Goal: Task Accomplishment & Management: Complete application form

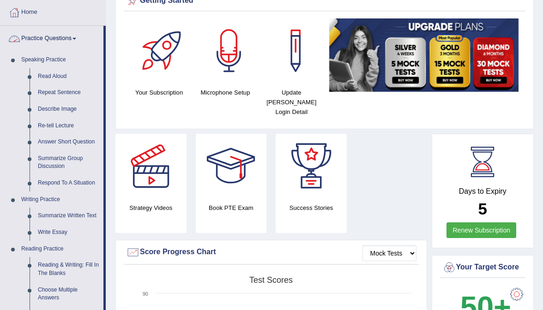
scroll to position [52, 0]
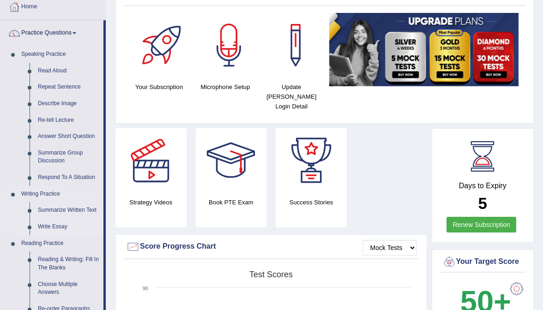
click at [54, 227] on link "Write Essay" at bounding box center [69, 227] width 70 height 17
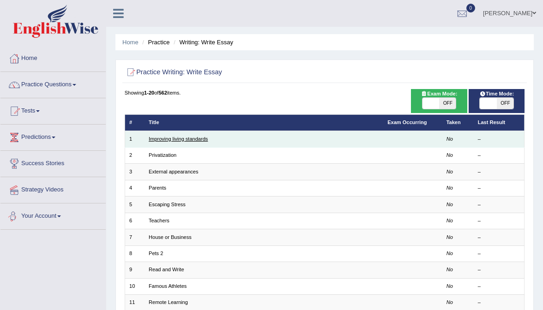
click at [201, 139] on link "Improving living standards" at bounding box center [178, 139] width 59 height 6
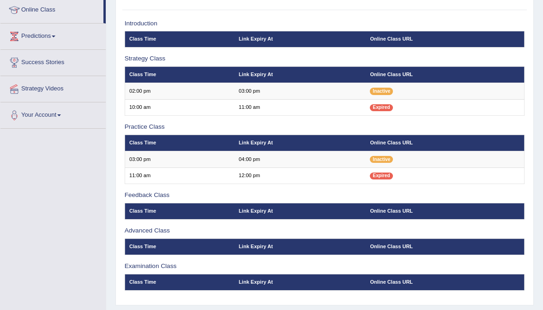
scroll to position [127, 0]
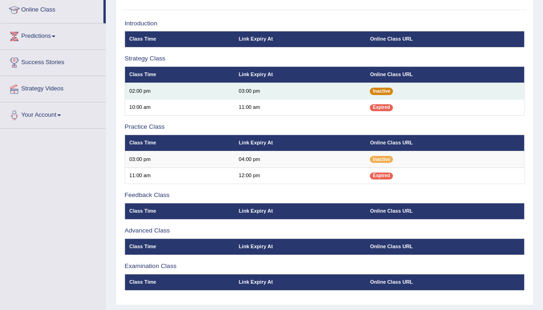
click at [386, 88] on span "Inactive" at bounding box center [381, 91] width 23 height 7
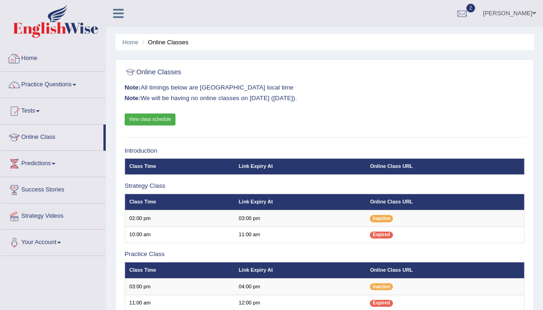
click at [20, 58] on div at bounding box center [14, 59] width 14 height 14
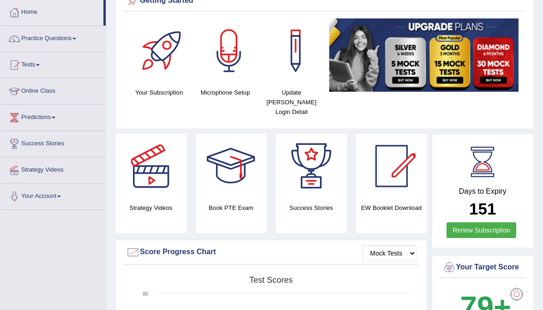
scroll to position [40, 0]
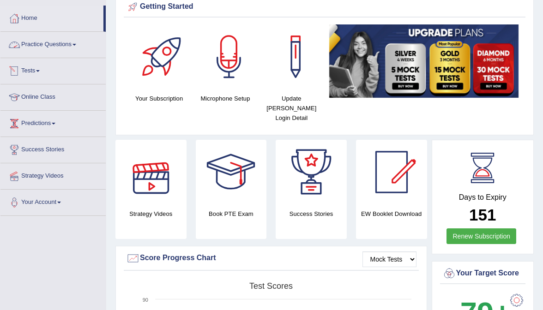
click at [21, 71] on div at bounding box center [14, 71] width 14 height 14
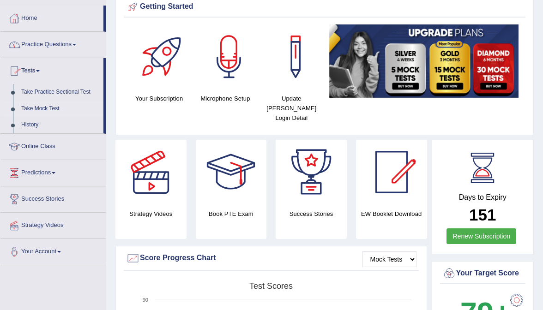
click at [30, 109] on link "Take Mock Test" at bounding box center [60, 109] width 86 height 17
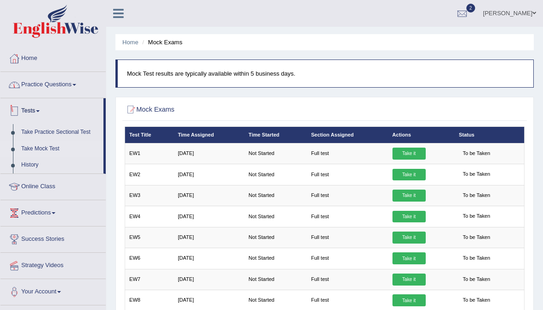
click at [63, 81] on link "Practice Questions" at bounding box center [52, 83] width 105 height 23
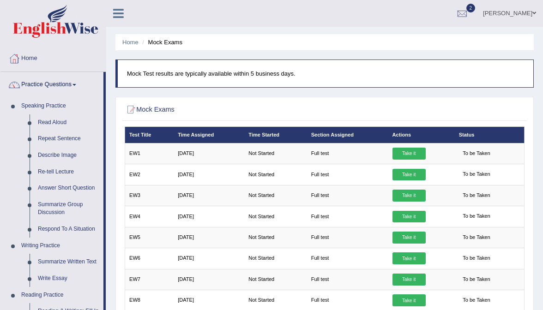
click at [504, 13] on link "Jasmeet Kaur" at bounding box center [509, 12] width 67 height 24
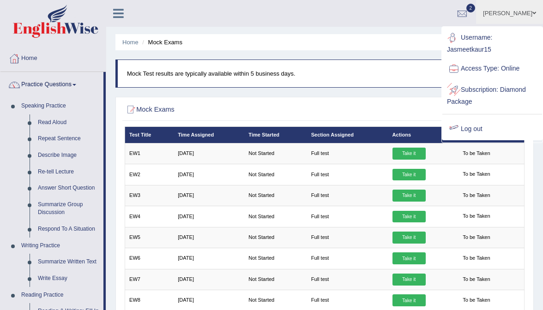
click at [479, 111] on ul "Username: Jasmeetkaur15 Access Type: Online Subscription: Diamond Package Log o…" at bounding box center [492, 83] width 100 height 113
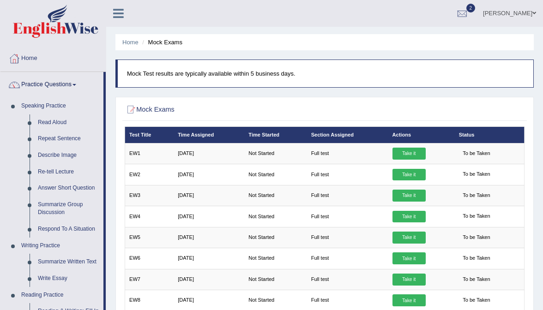
click at [498, 9] on link "Jasmeet Kaur" at bounding box center [509, 12] width 67 height 24
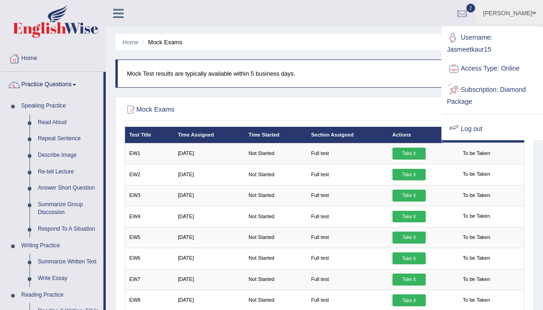
click at [473, 121] on link "Log out" at bounding box center [492, 129] width 100 height 21
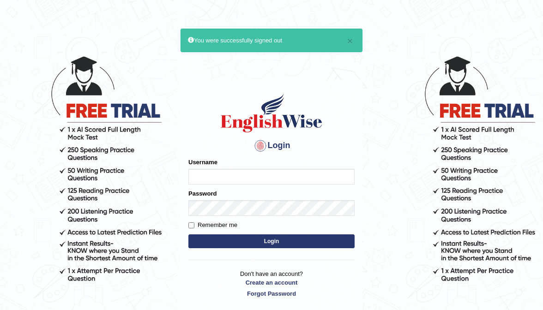
click at [251, 175] on input "Username" at bounding box center [271, 177] width 166 height 16
type input "0488907366"
click at [260, 280] on link "Create an account" at bounding box center [271, 283] width 166 height 9
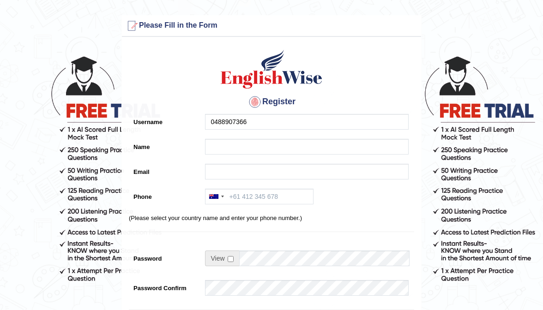
type input "0488907366"
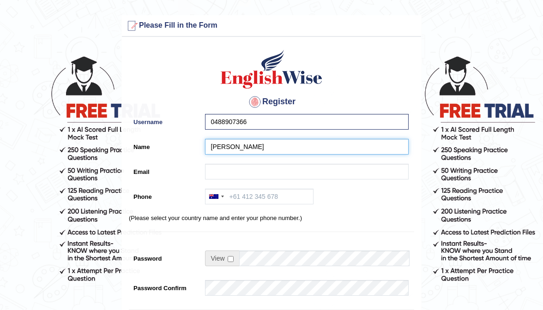
type input "[PERSON_NAME]"
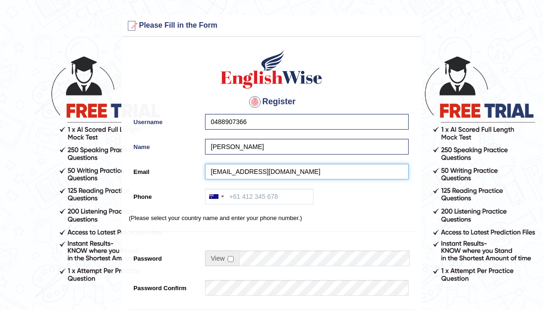
type input "amanbajwa376@hotmail.com"
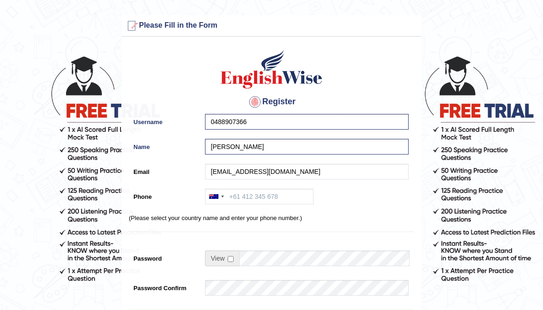
click at [267, 133] on div "0488907366" at bounding box center [304, 124] width 208 height 20
click at [267, 122] on input "0488907366" at bounding box center [307, 122] width 204 height 16
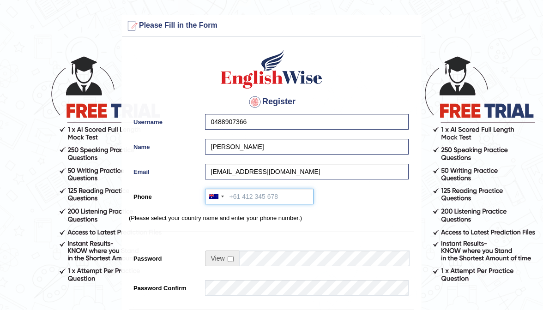
paste input "0488907366"
type input "0488907366"
click at [227, 296] on div at bounding box center [304, 290] width 208 height 20
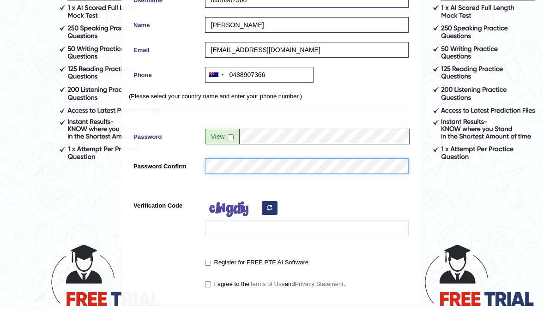
scroll to position [131, 0]
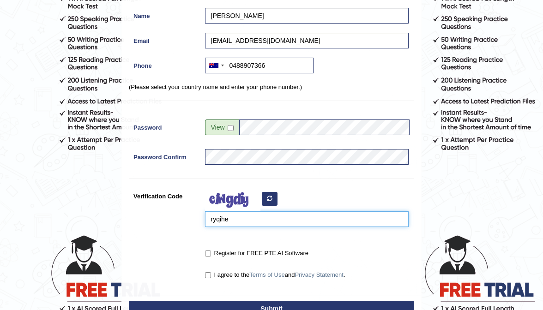
type input "ryqihe"
click at [210, 252] on input "Register for FREE PTE AI Software" at bounding box center [208, 254] width 6 height 6
checkbox input "true"
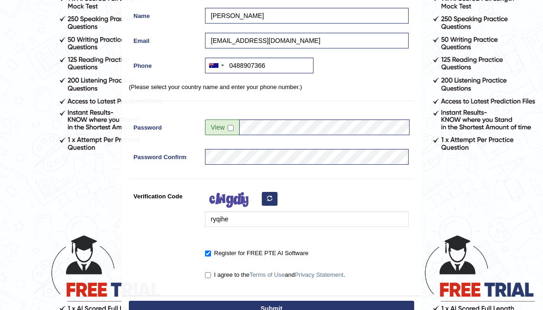
click at [206, 277] on input "I agree to the Terms of Use and Privacy Statement ." at bounding box center [208, 276] width 6 height 6
checkbox input "true"
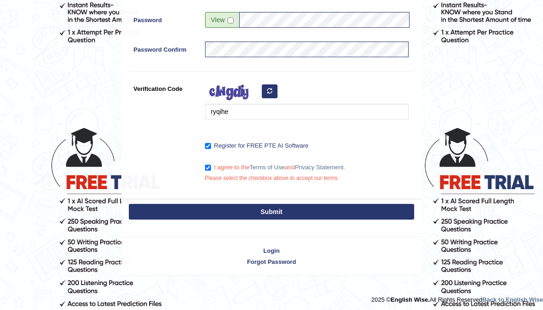
scroll to position [238, 0]
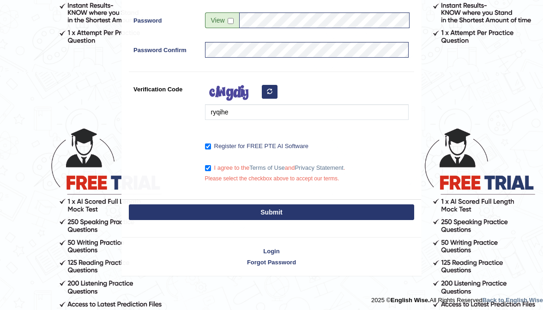
click at [261, 208] on button "Submit" at bounding box center [271, 213] width 285 height 16
type input "+61488907366"
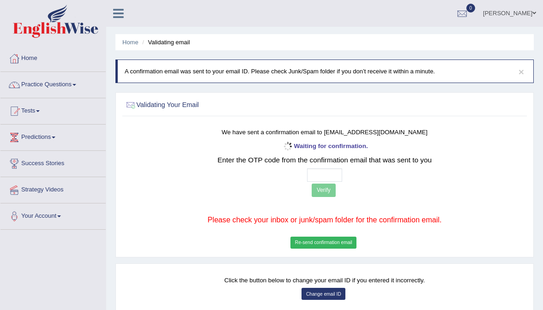
click at [314, 173] on input "text" at bounding box center [325, 175] width 36 height 13
type input "5 3 2 6"
click at [318, 190] on button "Verify" at bounding box center [324, 190] width 24 height 13
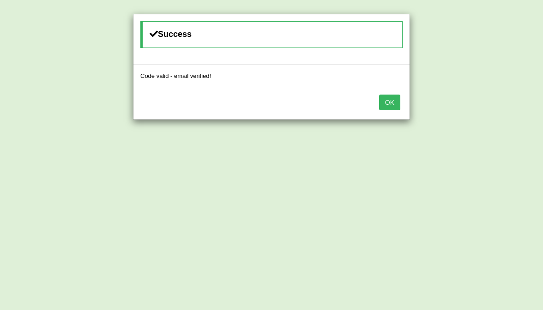
click at [393, 107] on button "OK" at bounding box center [389, 103] width 21 height 16
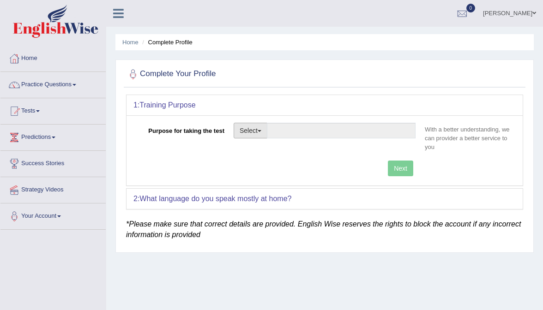
click at [245, 130] on button "Select" at bounding box center [251, 131] width 34 height 16
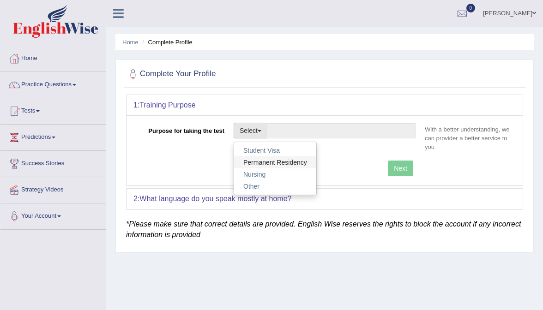
click at [258, 157] on link "Permanent Residency" at bounding box center [275, 163] width 82 height 12
type input "Permanent Residency"
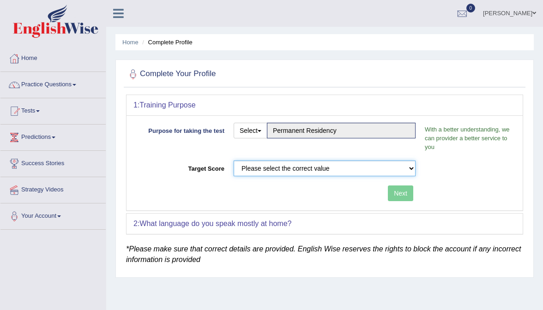
select select "50"
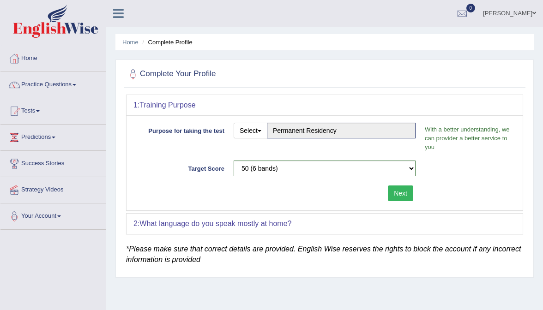
click at [406, 196] on button "Next" at bounding box center [400, 194] width 25 height 16
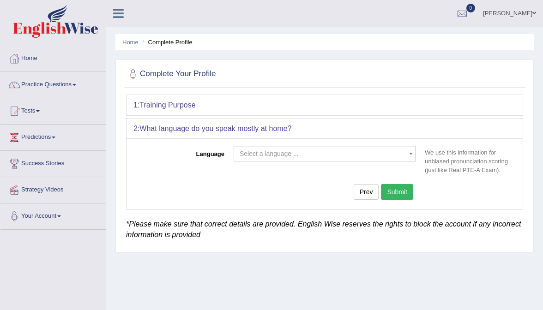
click at [338, 155] on span "Select a language ..." at bounding box center [322, 153] width 164 height 9
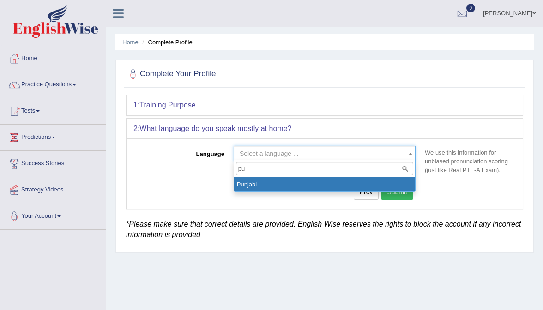
type input "pun"
select select "Punjabi"
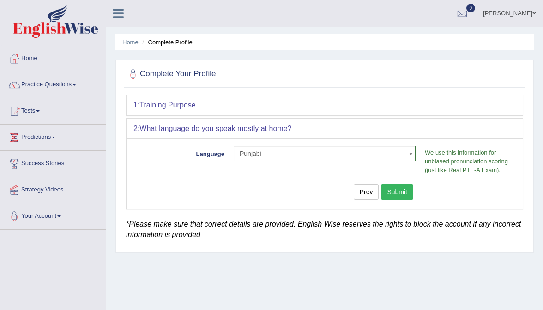
click at [406, 192] on button "Submit" at bounding box center [397, 192] width 32 height 16
